Goal: Information Seeking & Learning: Learn about a topic

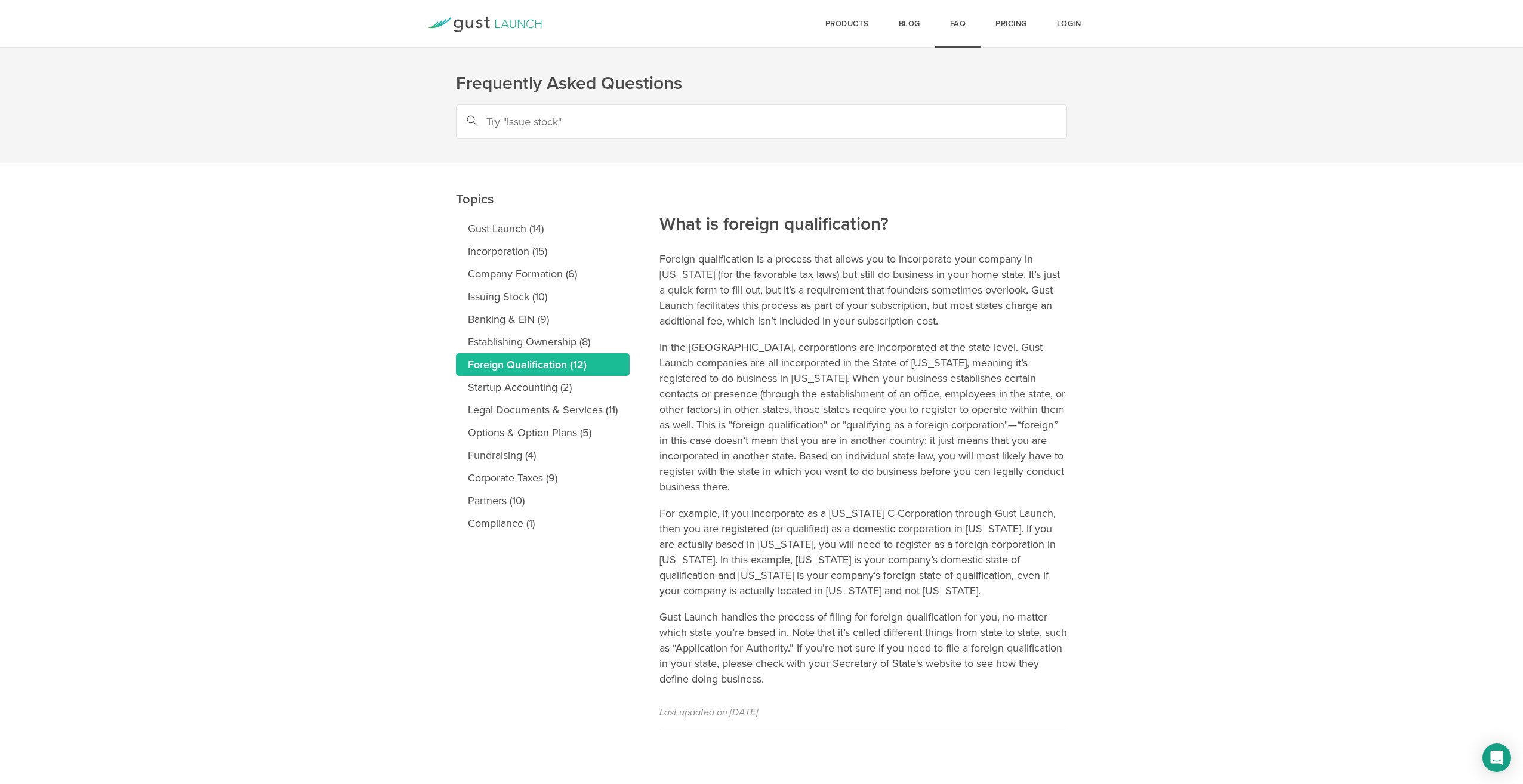
click at [472, 17] on div "Login Pricing FAQ Blog products Start Logo START Best for founders who want to …" at bounding box center [761, 24] width 764 height 48
click at [470, 25] on icon at bounding box center [485, 25] width 115 height 15
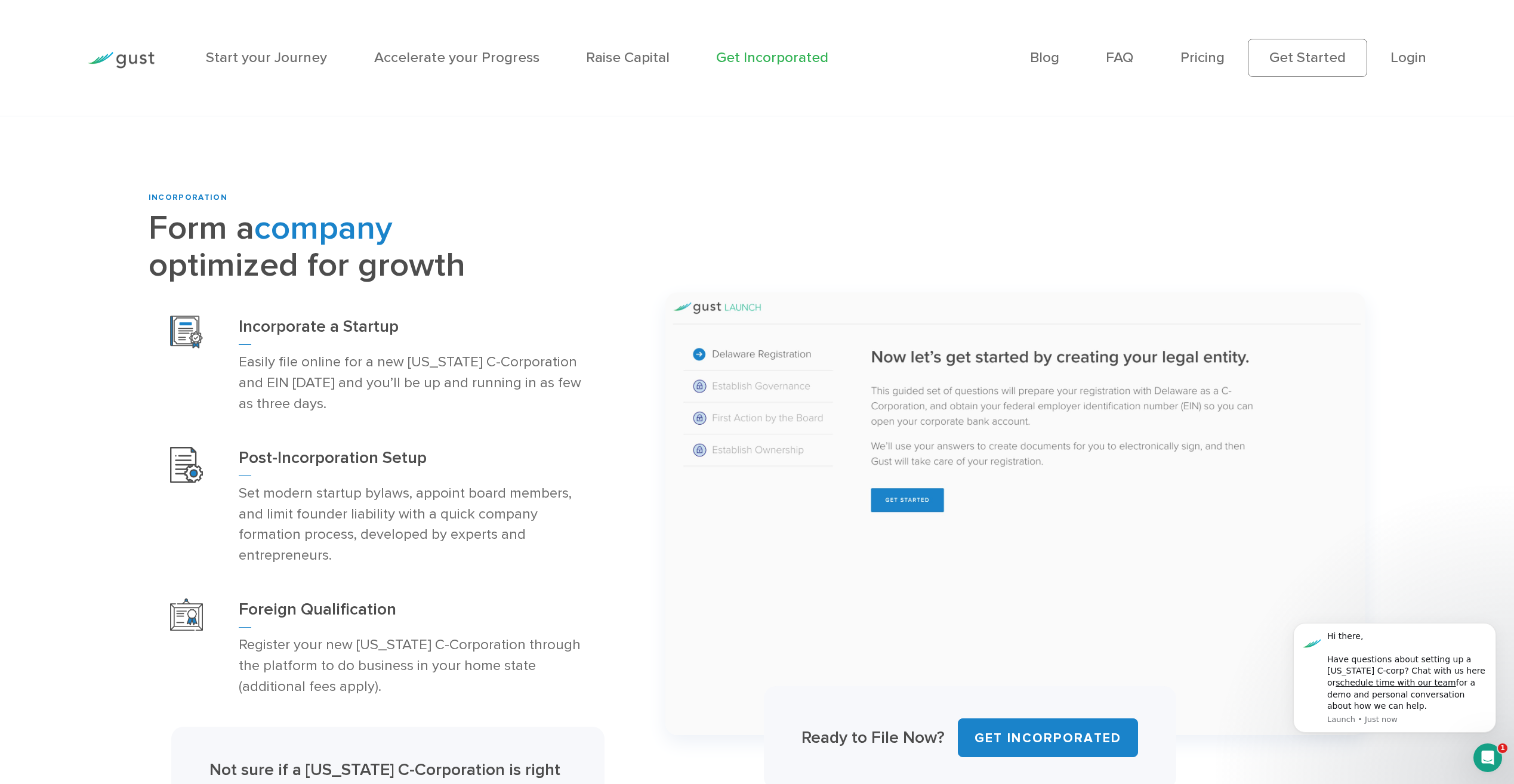
scroll to position [716, 0]
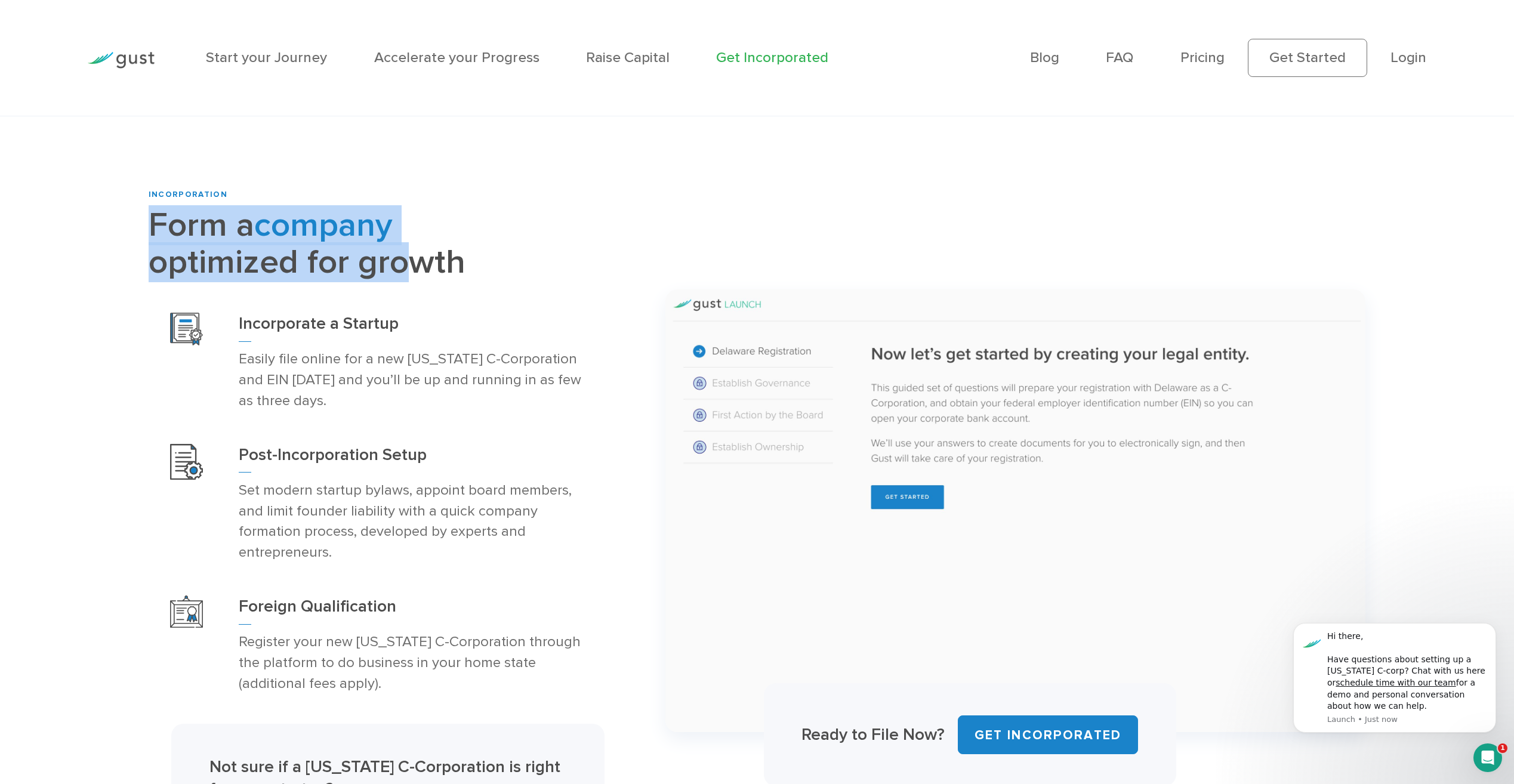
drag, startPoint x: 153, startPoint y: 227, endPoint x: 390, endPoint y: 274, distance: 241.6
click at [390, 274] on h2 "Form a company optimized for growth" at bounding box center [381, 243] width 464 height 74
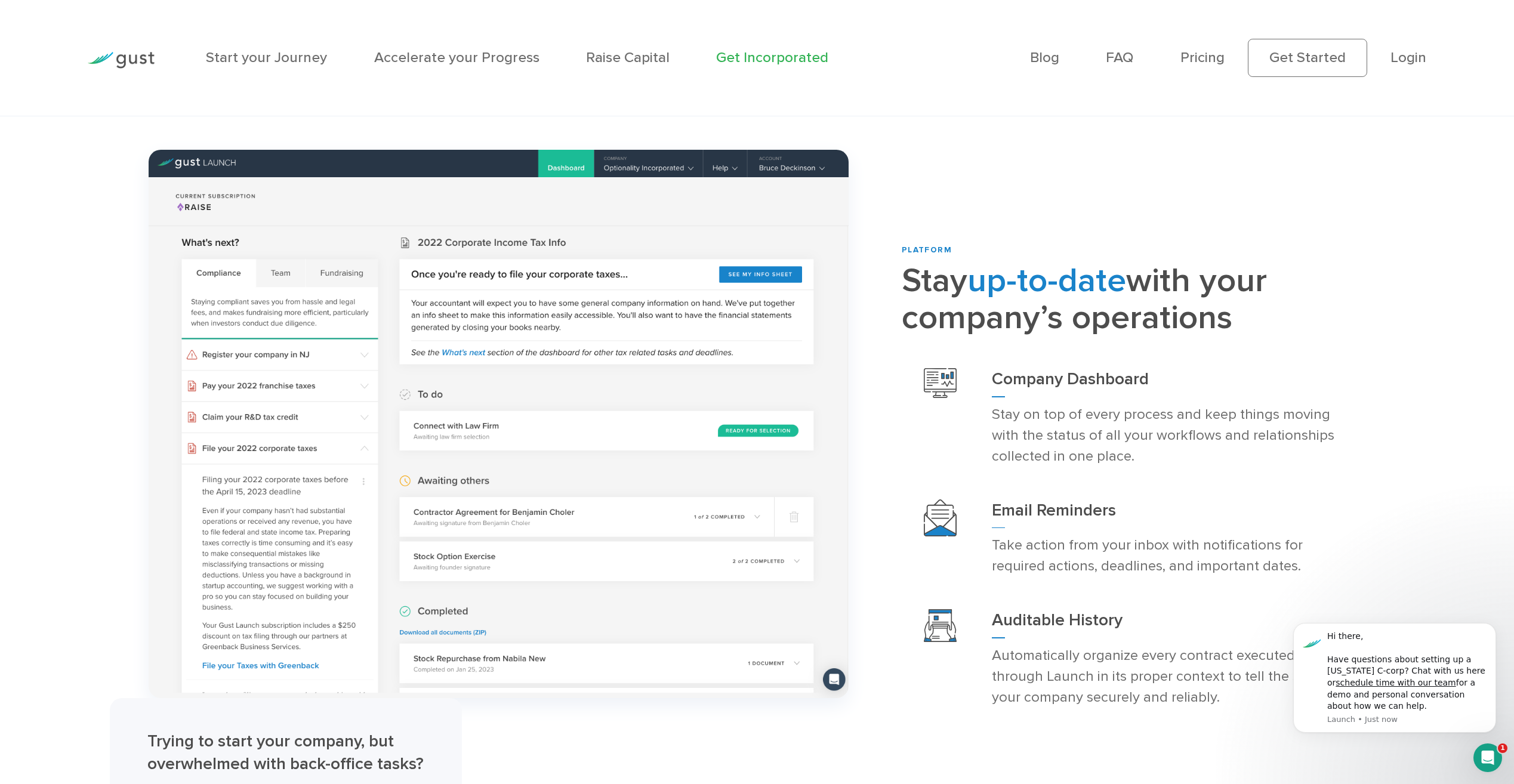
scroll to position [2983, 0]
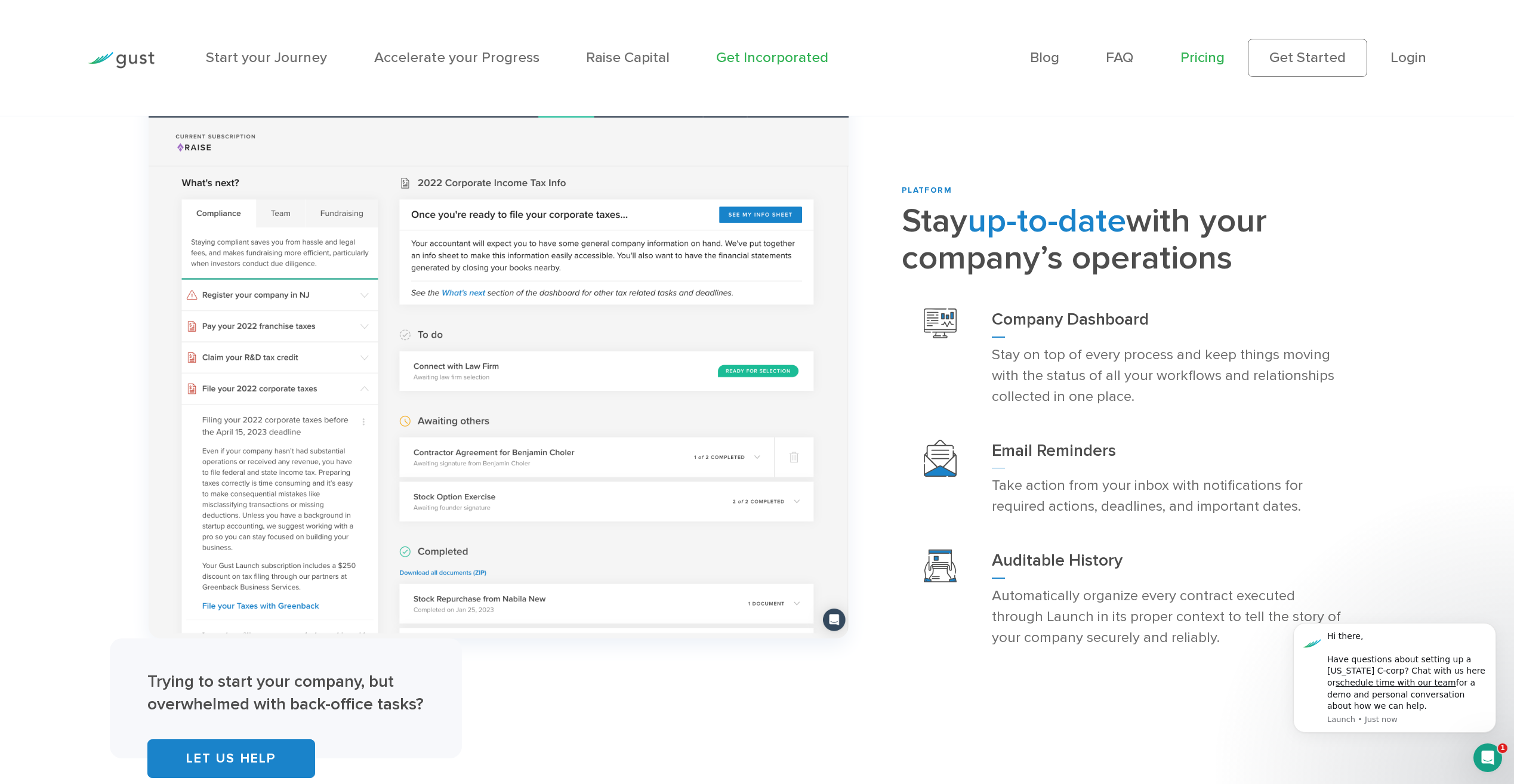
click at [1205, 56] on link "Pricing" at bounding box center [1202, 57] width 44 height 17
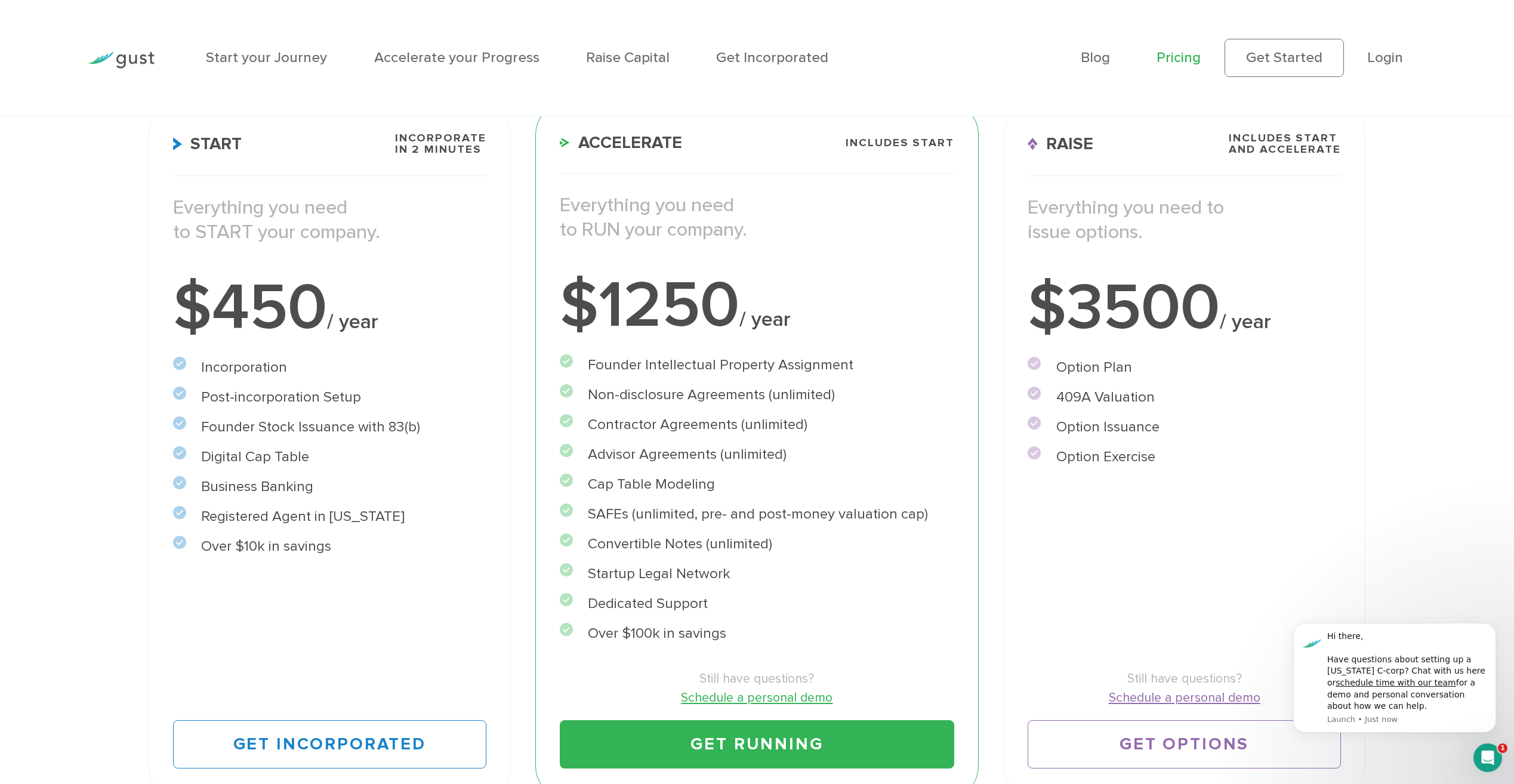
scroll to position [179, 0]
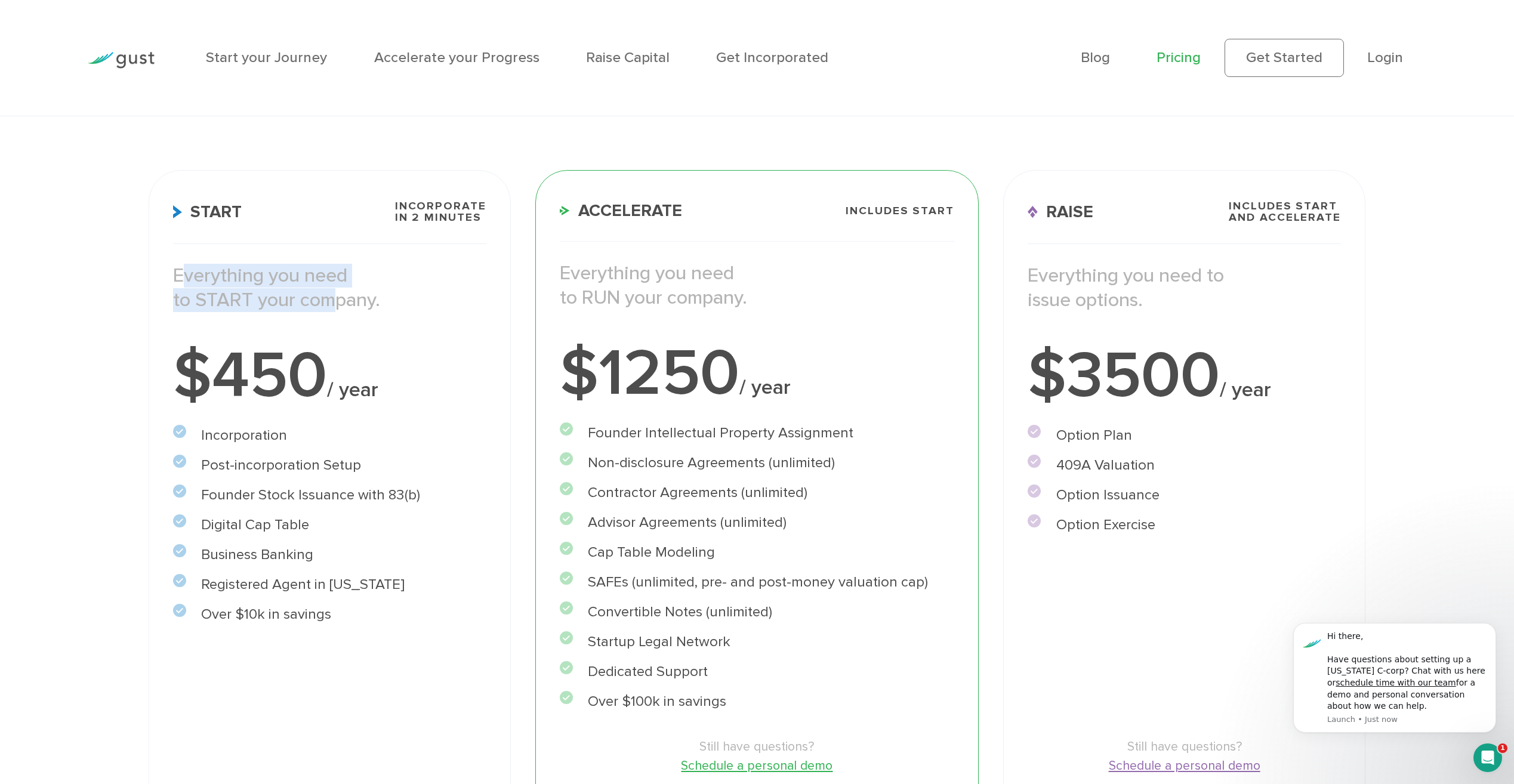
drag, startPoint x: 188, startPoint y: 280, endPoint x: 322, endPoint y: 313, distance: 138.0
click at [322, 312] on p "Everything you need to START your company." at bounding box center [329, 288] width 314 height 48
drag, startPoint x: 199, startPoint y: 471, endPoint x: 361, endPoint y: 472, distance: 162.0
click at [361, 472] on li "Post-incorporation Setup" at bounding box center [329, 466] width 314 height 22
drag, startPoint x: 267, startPoint y: 497, endPoint x: 315, endPoint y: 497, distance: 48.0
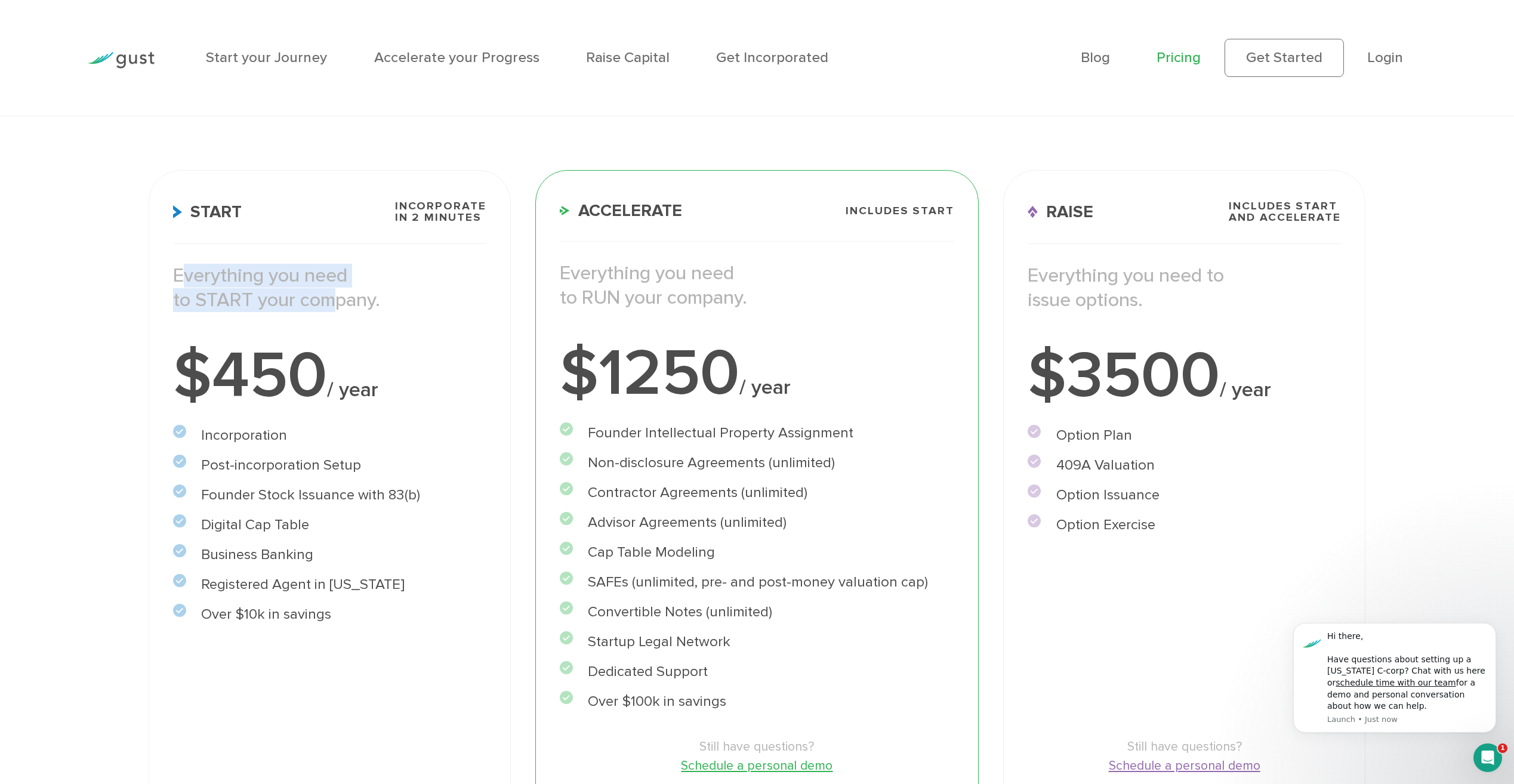
click at [315, 497] on li "Founder Stock Issuance with 83(b)" at bounding box center [329, 495] width 314 height 22
drag, startPoint x: 315, startPoint y: 497, endPoint x: 250, endPoint y: 378, distance: 135.6
click at [250, 378] on div "$450 / year" at bounding box center [329, 376] width 314 height 65
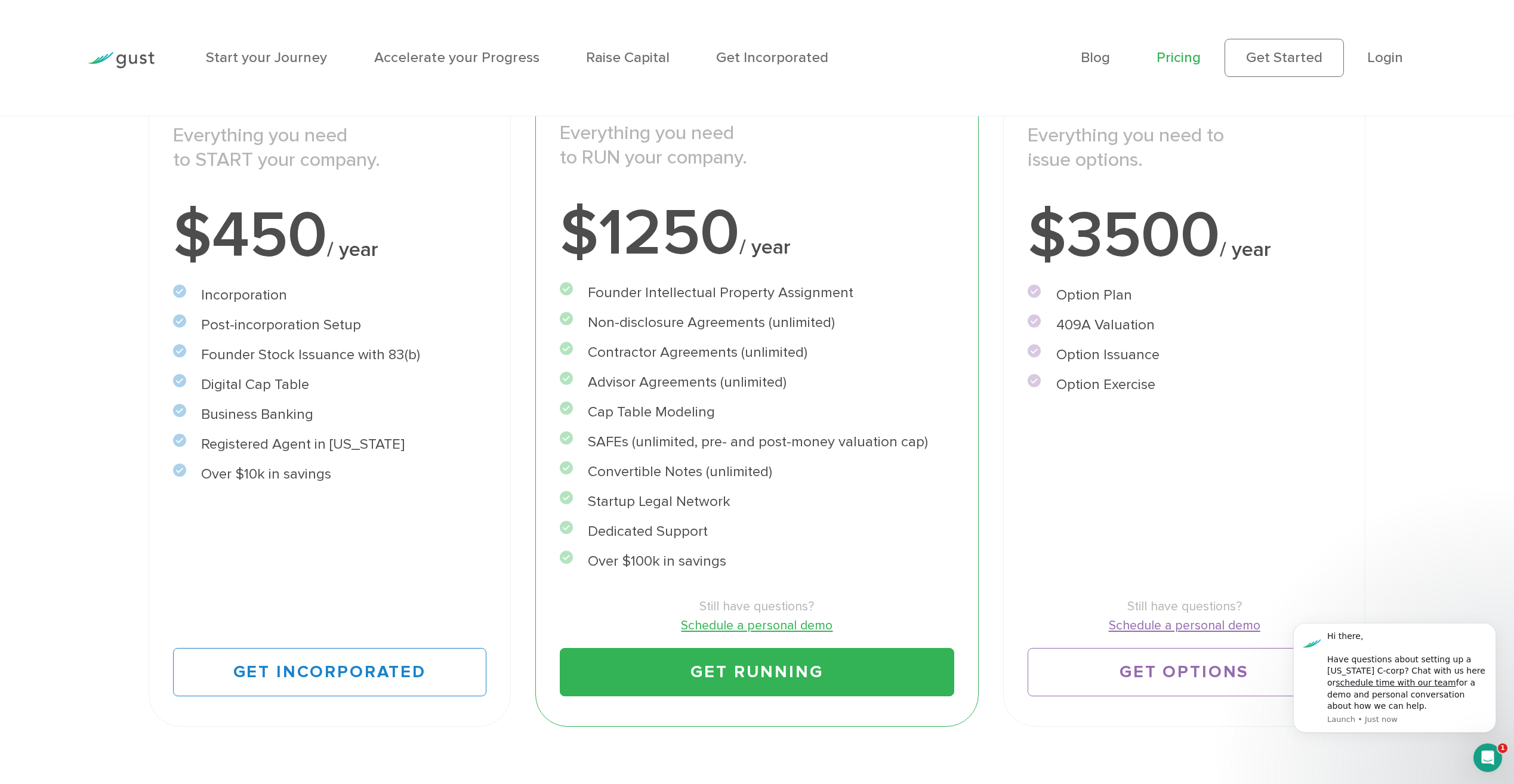
scroll to position [299, 0]
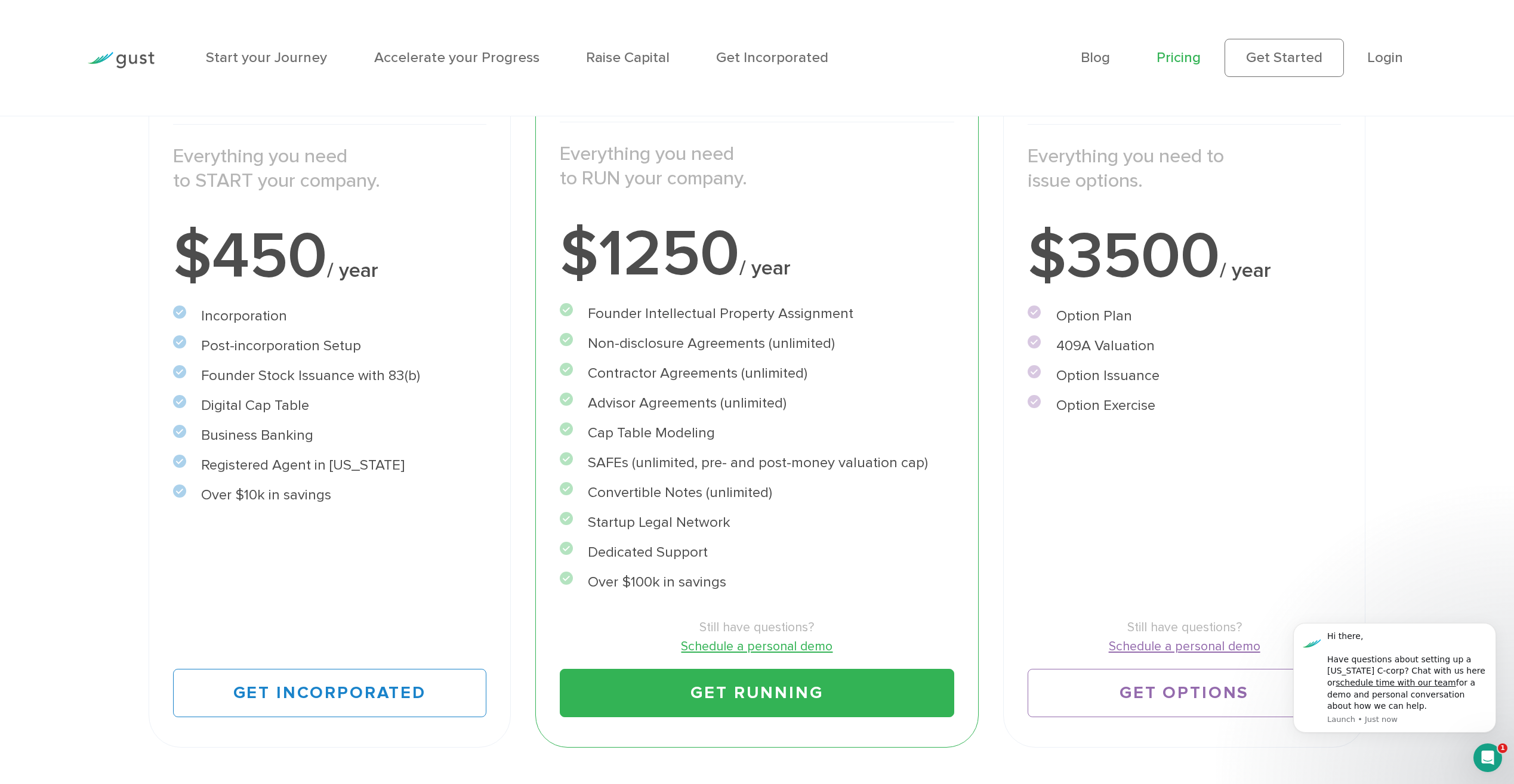
drag, startPoint x: 600, startPoint y: 312, endPoint x: 710, endPoint y: 342, distance: 114.0
click at [710, 342] on ul "Founder Intellectual Property Assignment" at bounding box center [757, 447] width 395 height 290
drag, startPoint x: 710, startPoint y: 342, endPoint x: 646, endPoint y: 356, distance: 65.5
click at [646, 355] on li "Non-disclosure Agreements (unlimited)" at bounding box center [757, 344] width 395 height 22
click at [641, 342] on li "Non-disclosure Agreements (unlimited)" at bounding box center [757, 344] width 395 height 22
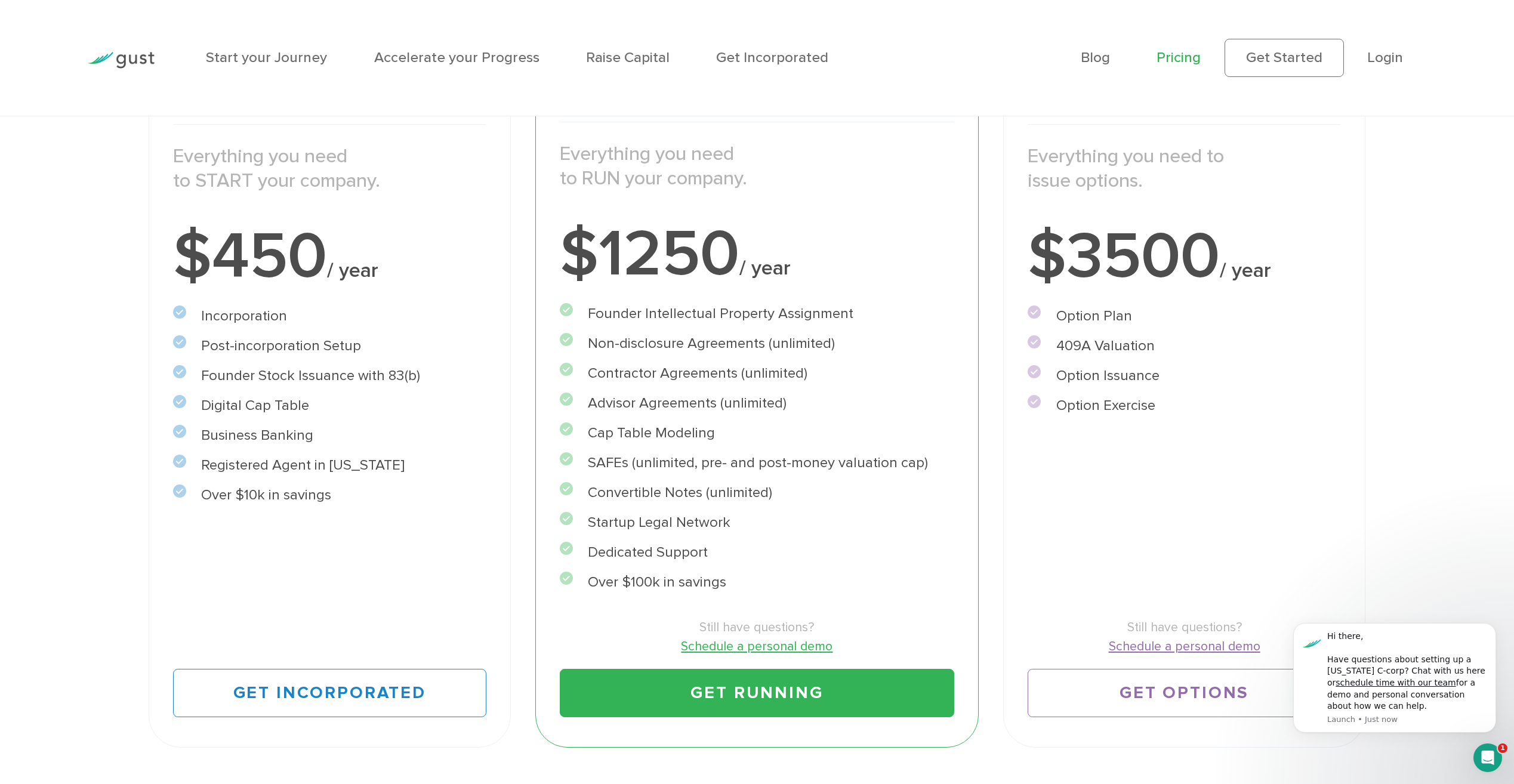
drag, startPoint x: 612, startPoint y: 431, endPoint x: 738, endPoint y: 489, distance: 138.7
click at [733, 489] on ul "Founder Intellectual Property Assignment" at bounding box center [757, 447] width 395 height 290
drag, startPoint x: 738, startPoint y: 489, endPoint x: 658, endPoint y: 390, distance: 127.3
click at [657, 391] on ul "Founder Intellectual Property Assignment" at bounding box center [757, 447] width 395 height 290
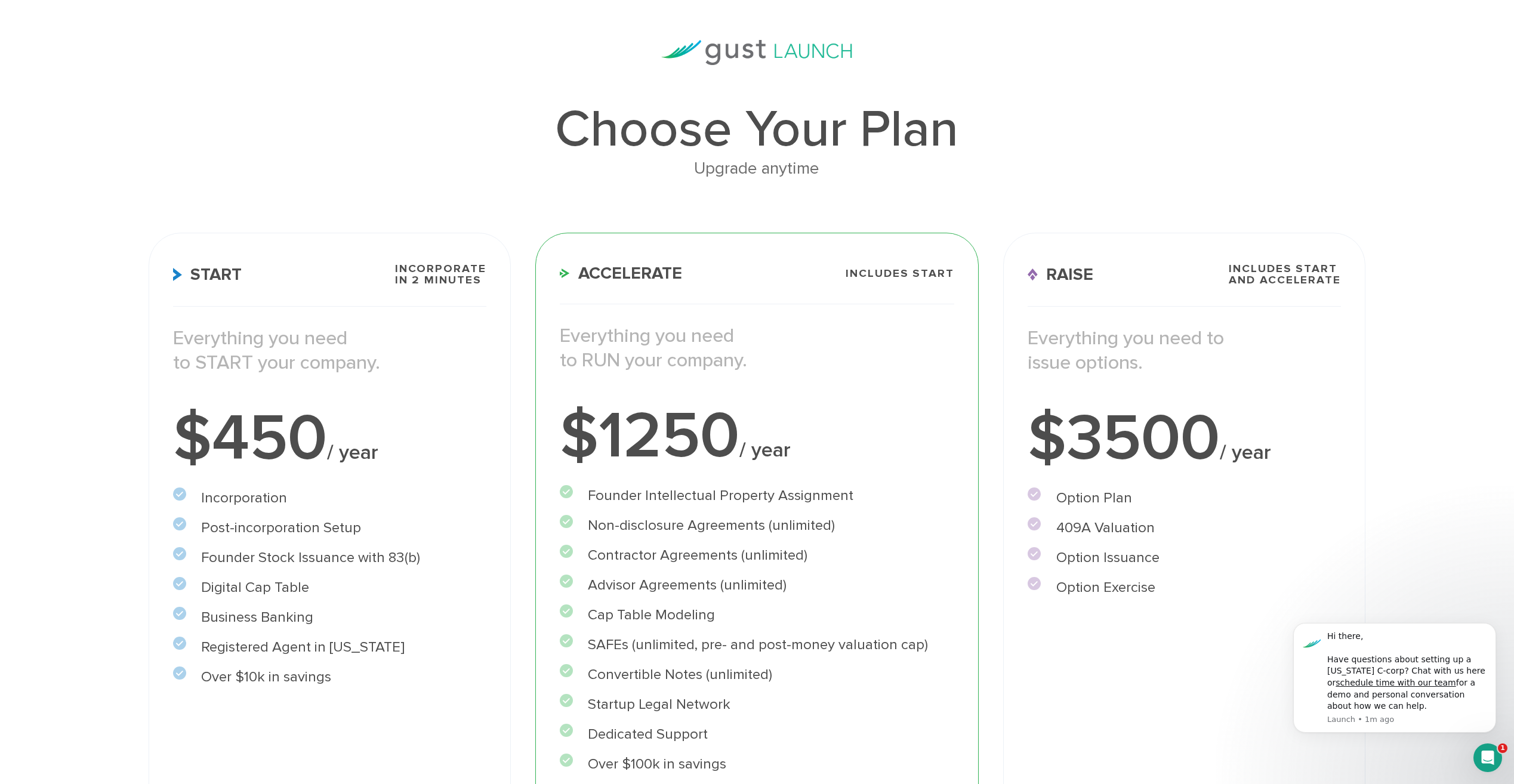
scroll to position [0, 0]
